Goal: Obtain resource: Obtain resource

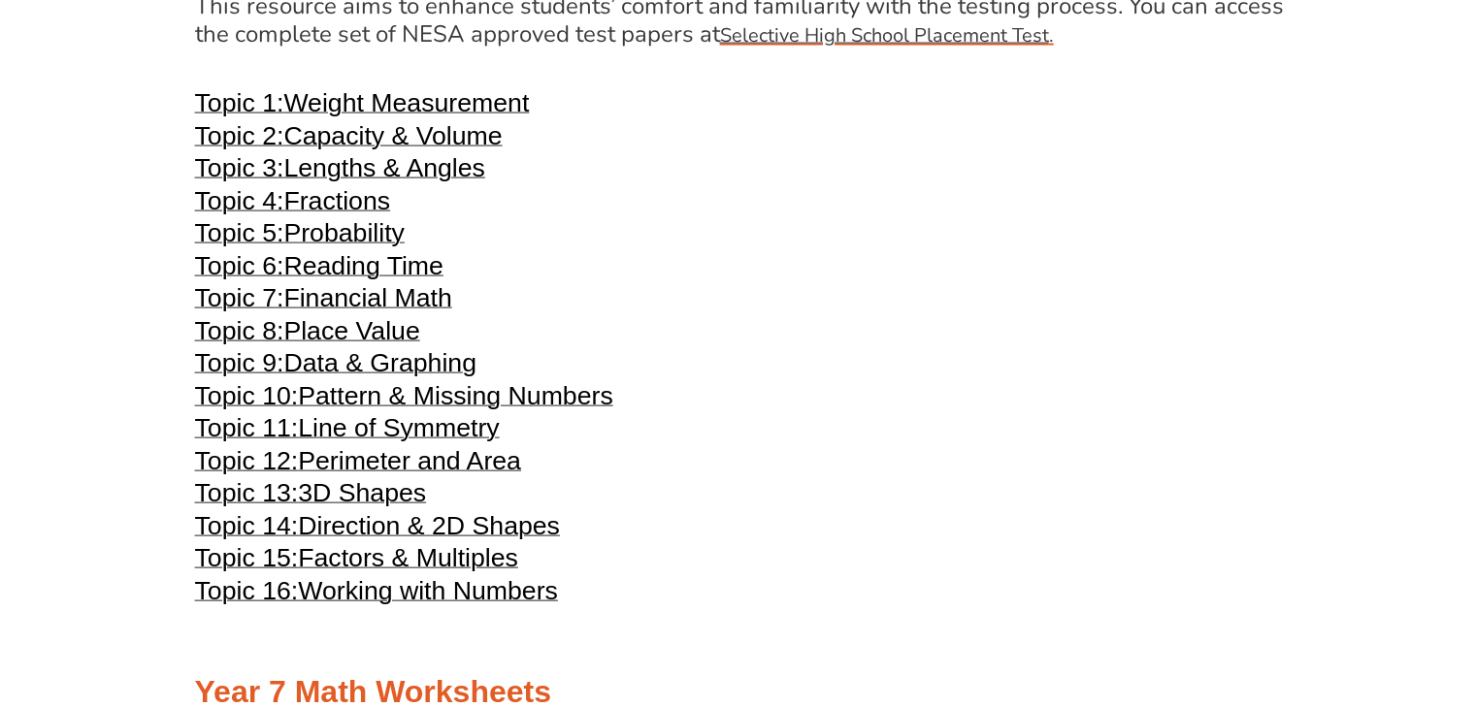
click at [340, 200] on span "Fractions" at bounding box center [336, 200] width 107 height 29
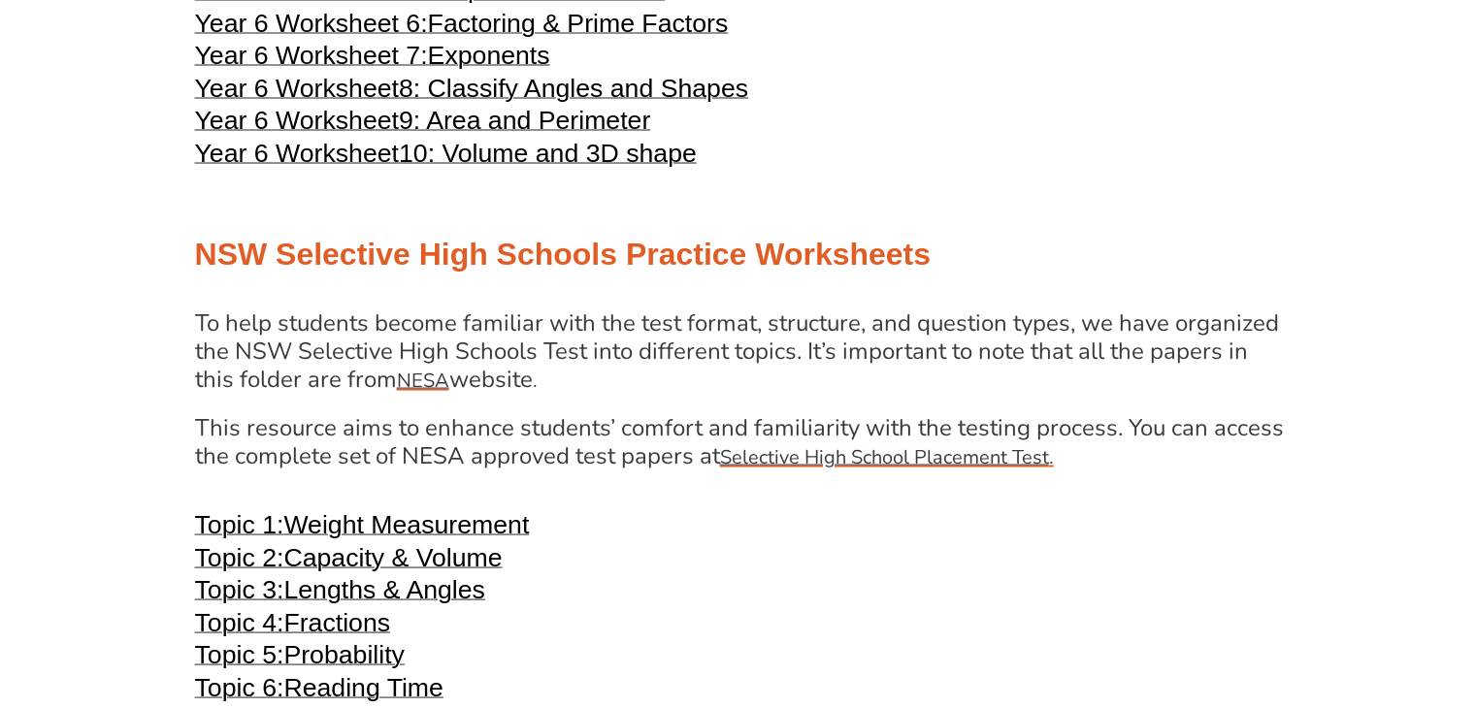
scroll to position [3660, 0]
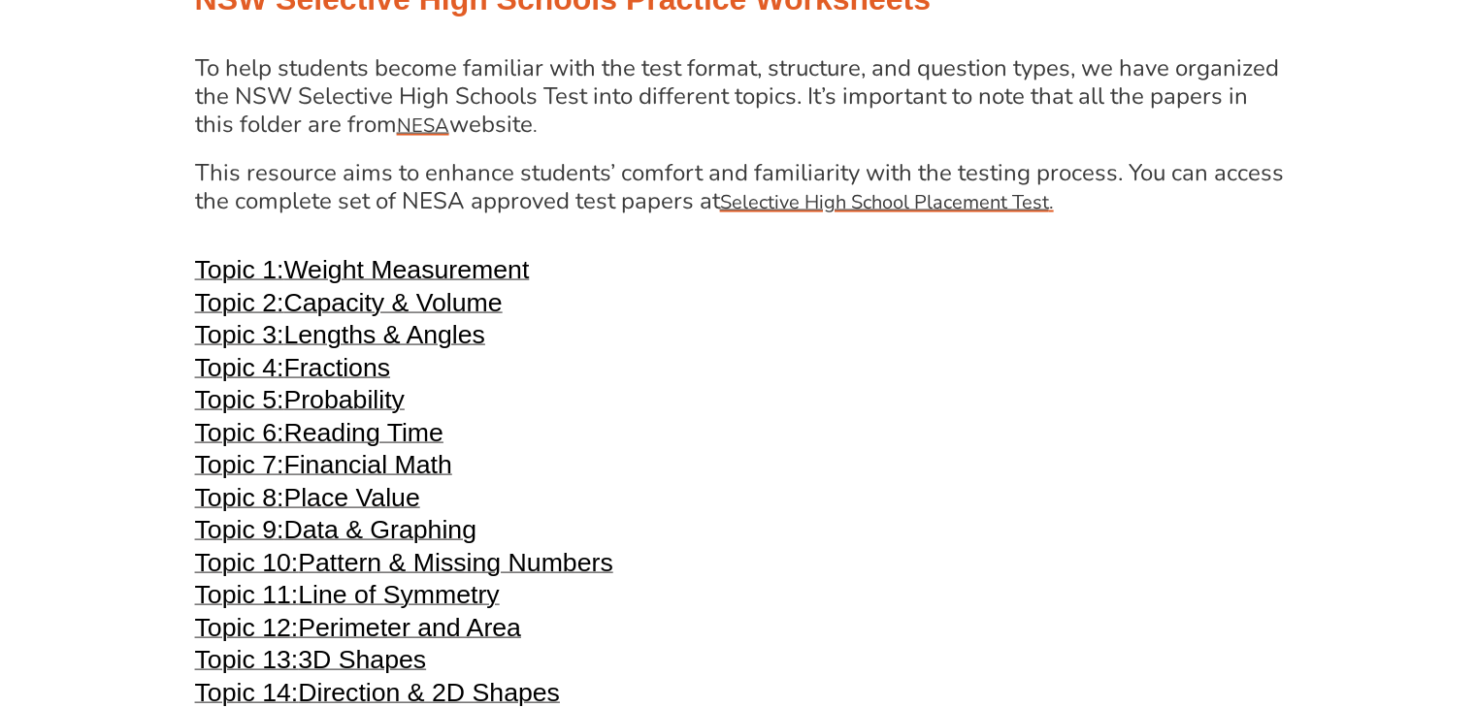
scroll to position [3920, 0]
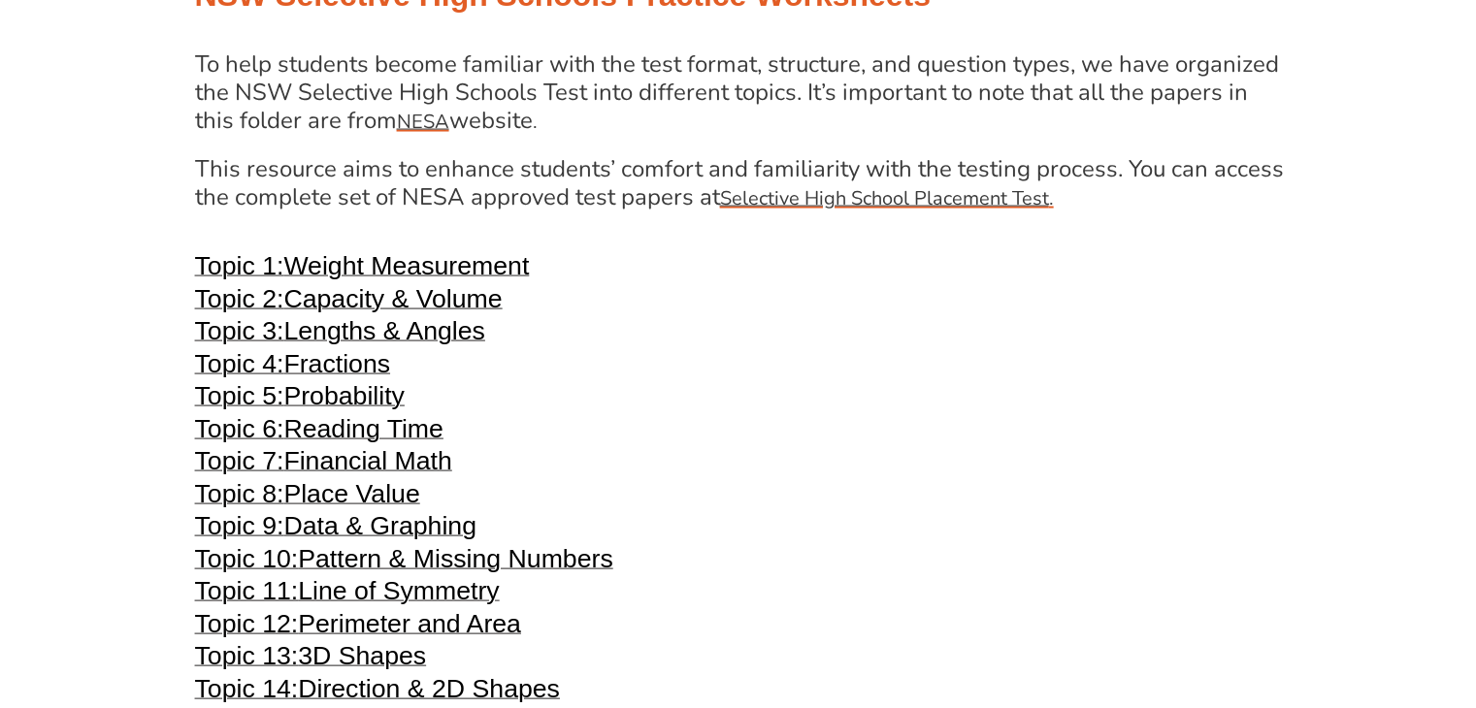
click at [765, 401] on h3 "Topic 5: Probability" at bounding box center [738, 398] width 1087 height 23
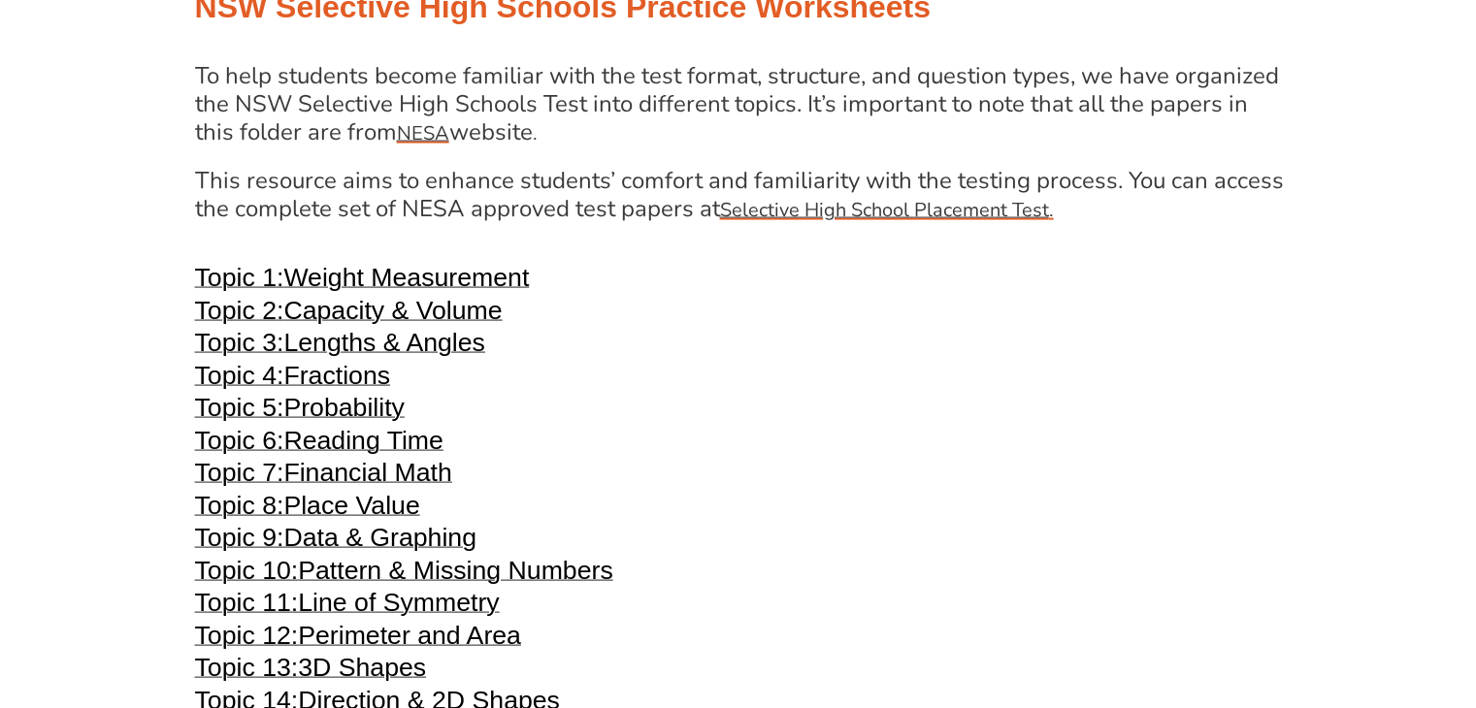
scroll to position [3907, 0]
click at [936, 215] on u "Selective High School Placement Test" at bounding box center [884, 211] width 329 height 26
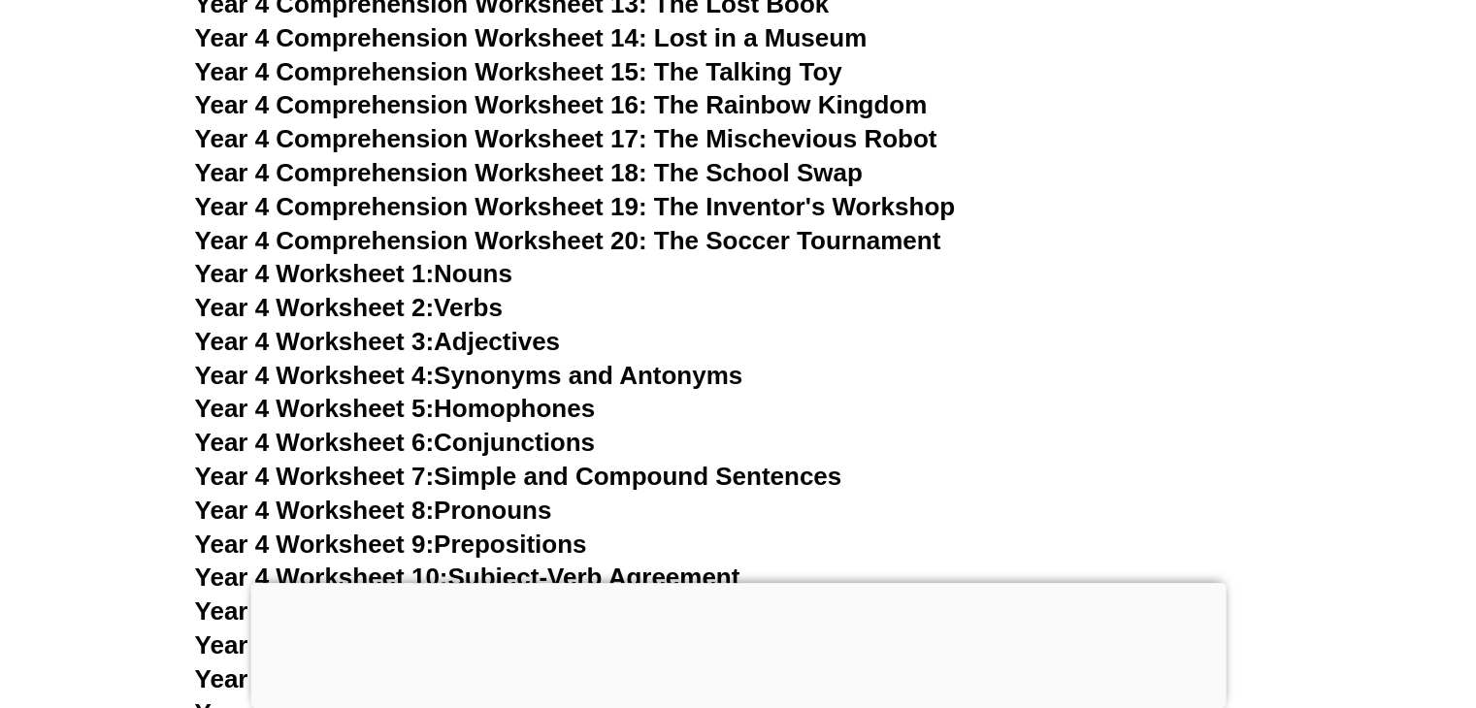
scroll to position [8429, 0]
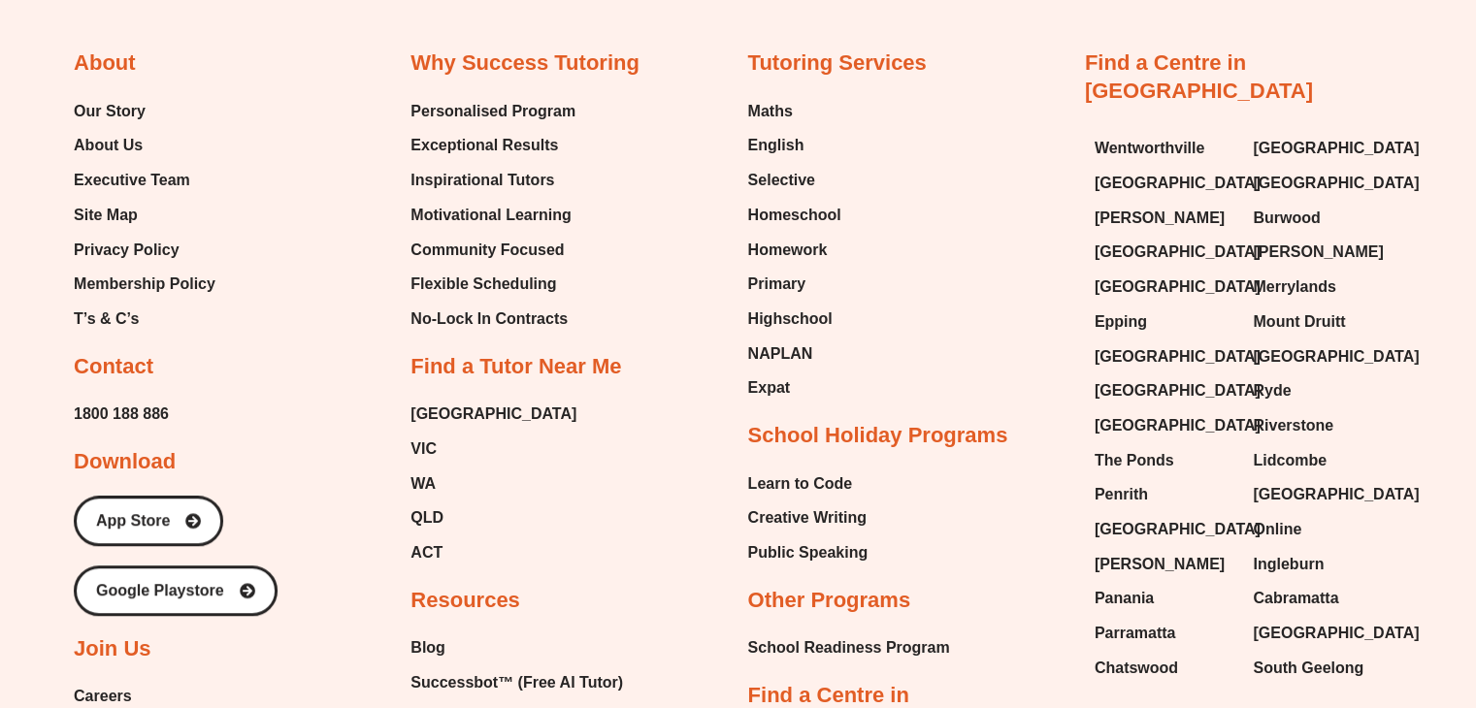
scroll to position [1024, 0]
click at [770, 113] on span "Maths" at bounding box center [770, 110] width 45 height 29
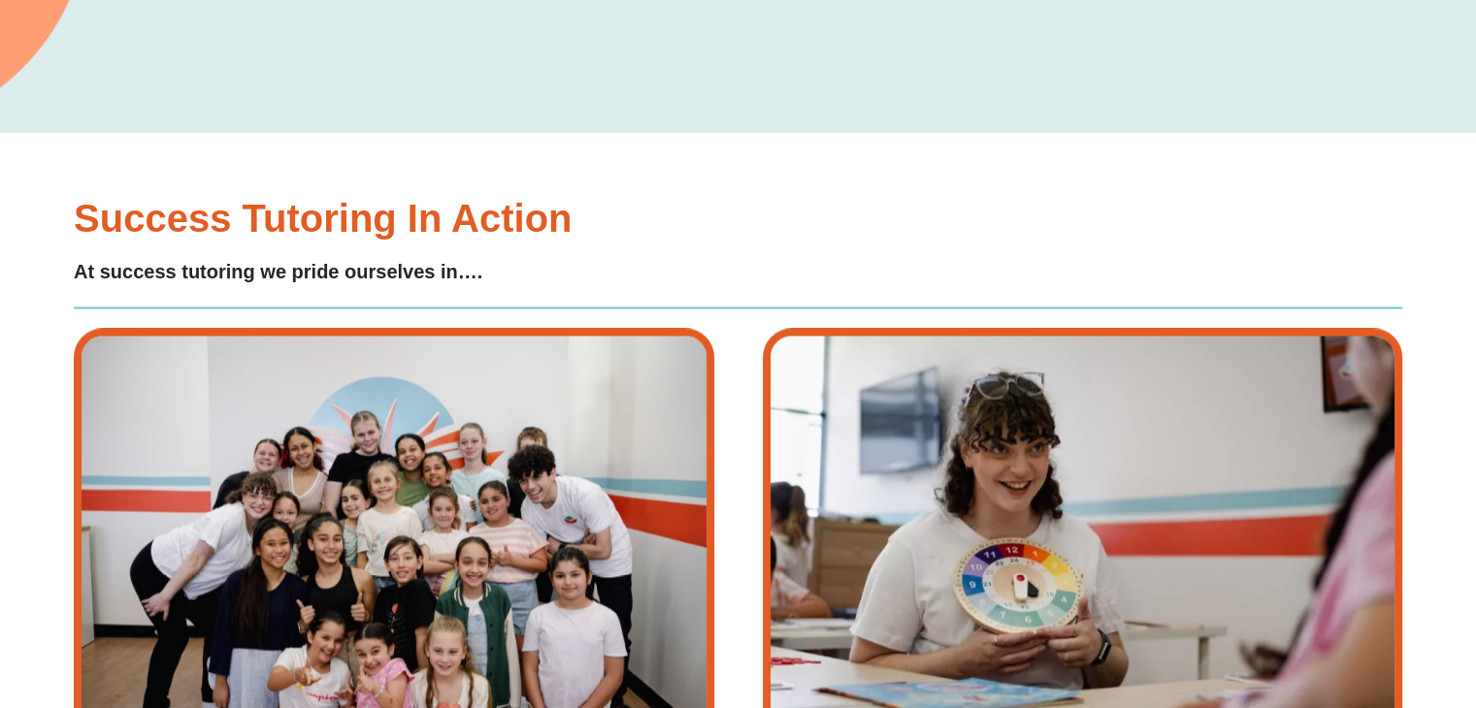
scroll to position [3415, 0]
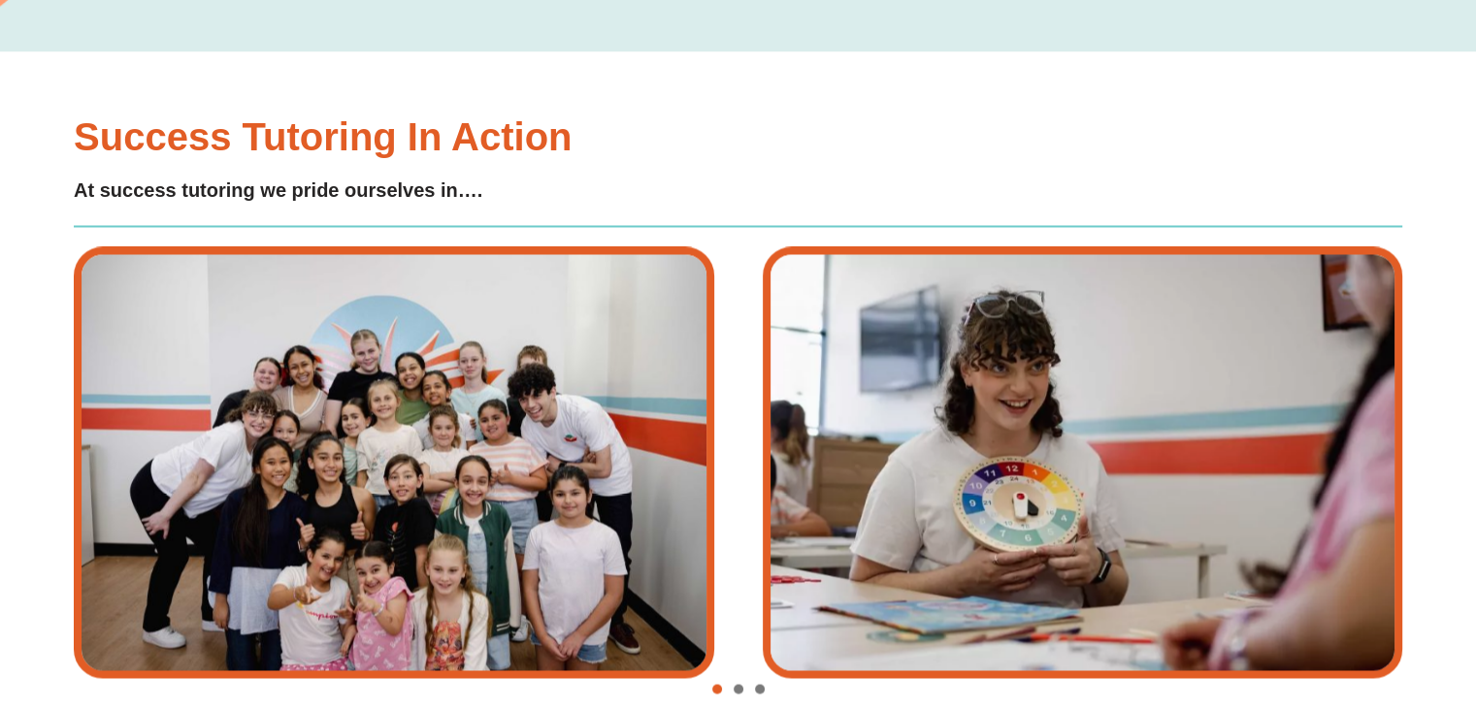
type input "*"
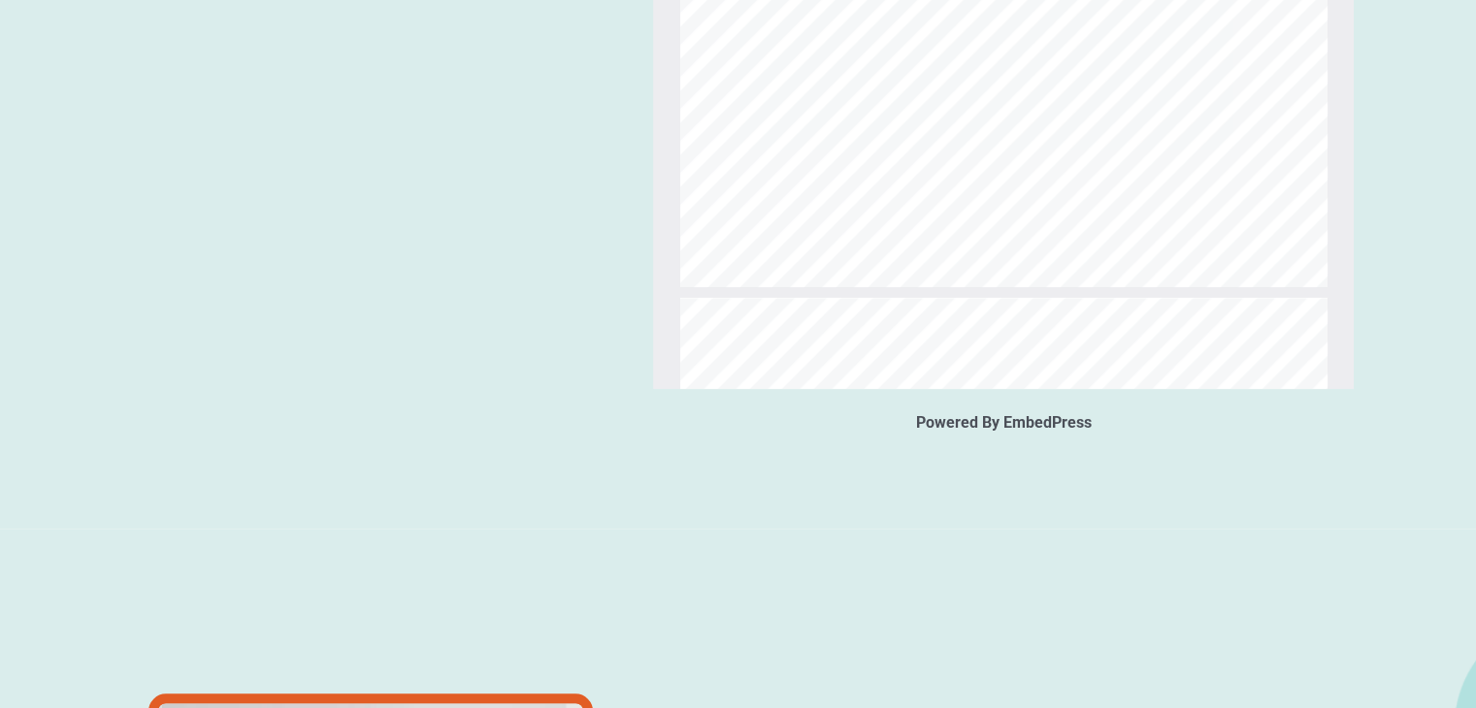
scroll to position [1696, 0]
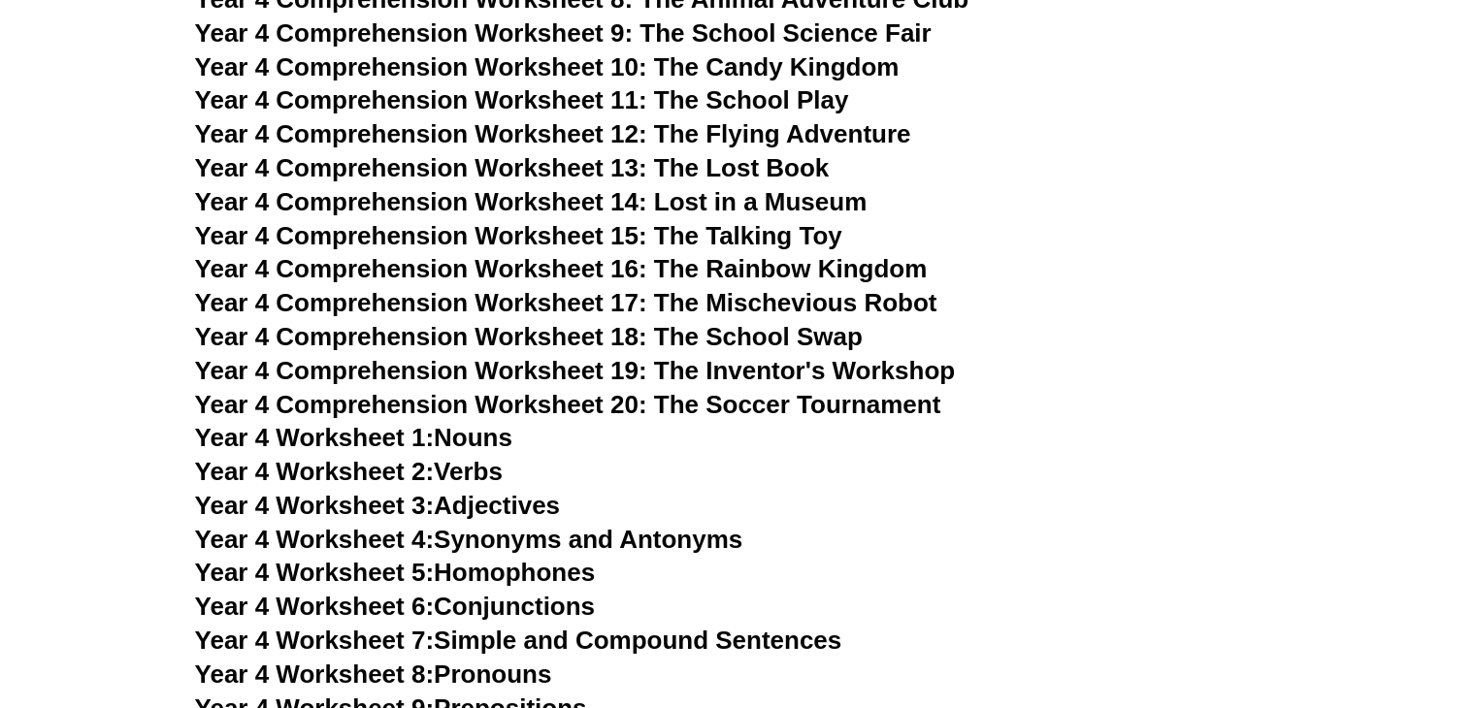
scroll to position [8128, 0]
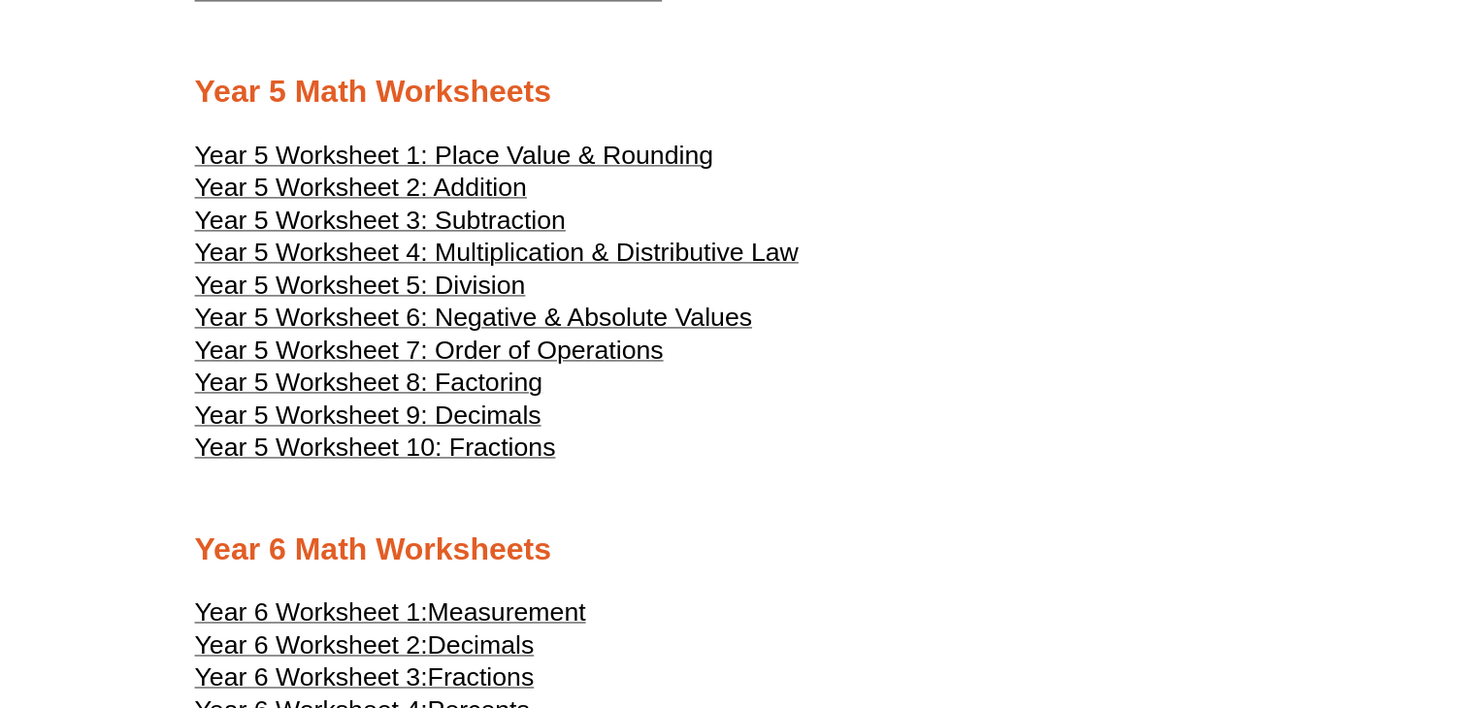
scroll to position [2902, 0]
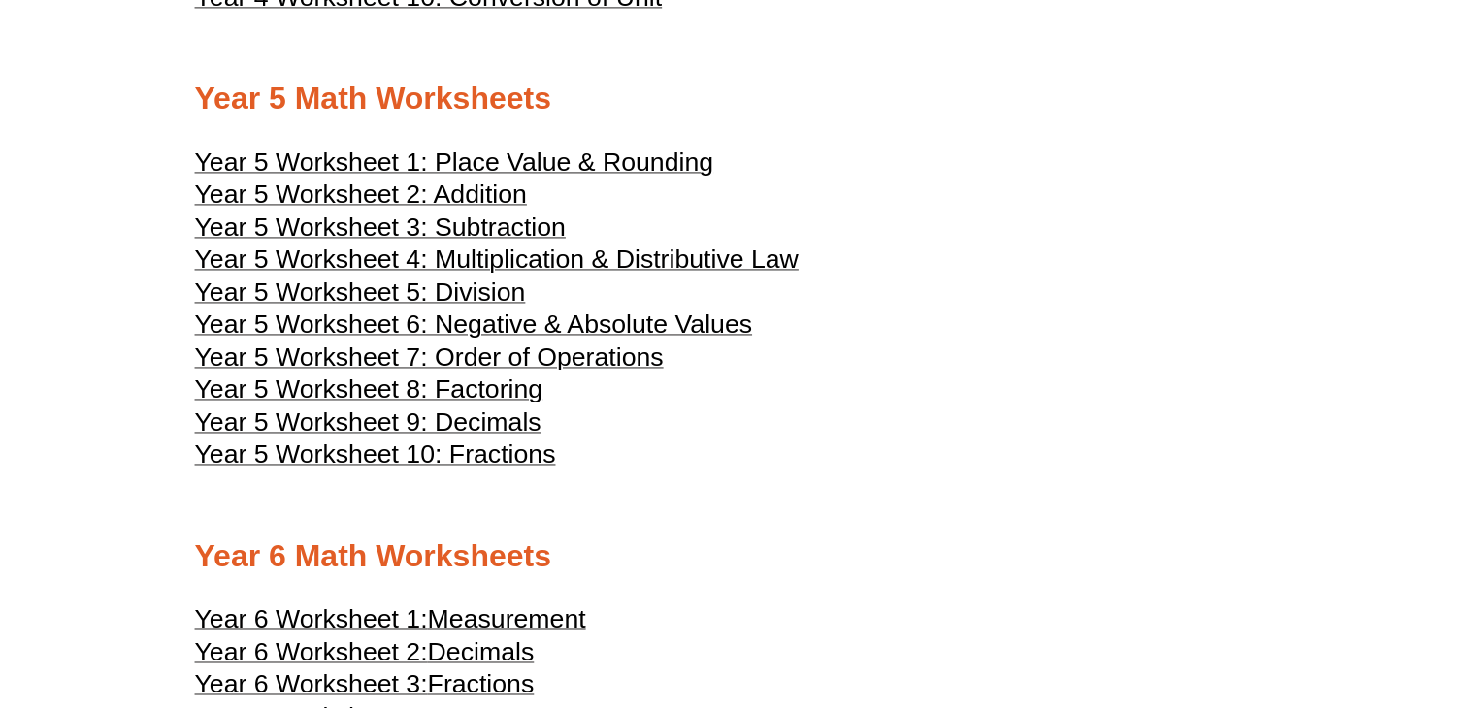
click at [543, 168] on span "Year 5 Worksheet 1: Place Value & Rounding" at bounding box center [454, 161] width 518 height 29
click at [483, 148] on span "Year 5 Worksheet 1: Place Value & Rounding" at bounding box center [454, 161] width 518 height 29
